Goal: Find specific page/section: Locate a particular part of the current website

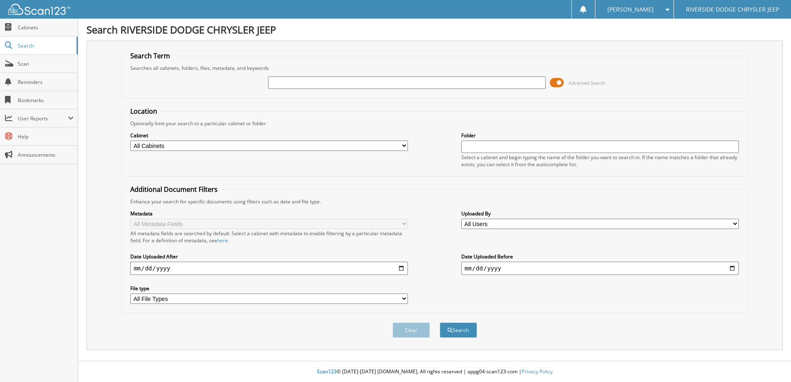
click at [347, 83] on input "text" at bounding box center [407, 83] width 278 height 12
type input "356005"
click at [440, 323] on button "Search" at bounding box center [458, 330] width 37 height 15
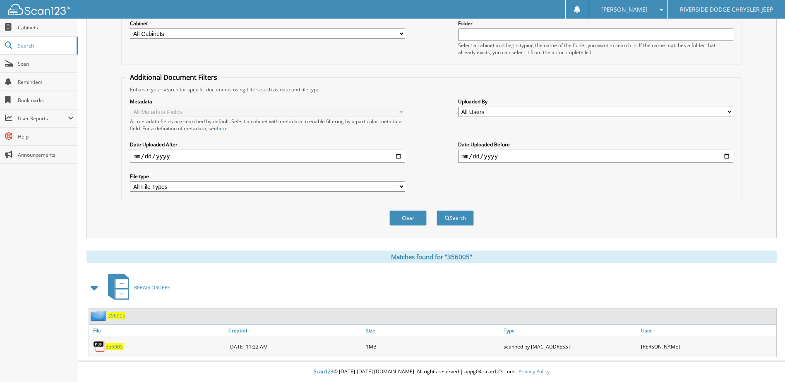
click at [116, 347] on span "356005" at bounding box center [114, 346] width 17 height 7
